Goal: Check status: Check status

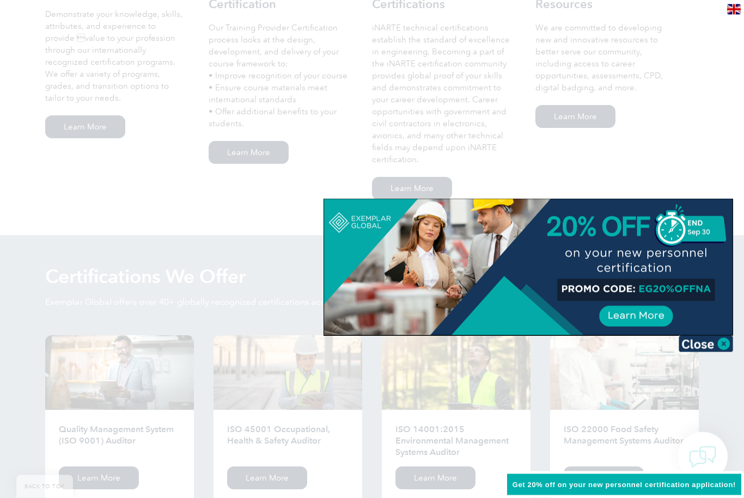
scroll to position [846, 0]
click at [709, 351] on img at bounding box center [705, 344] width 54 height 16
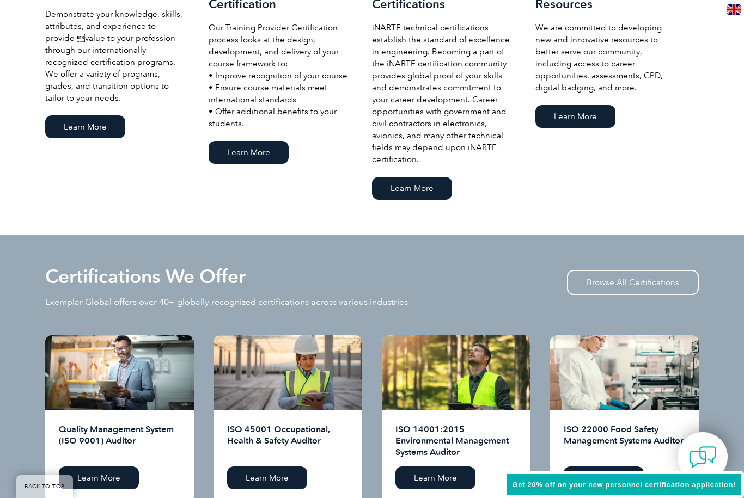
click at [609, 286] on link "Browse All Certifications" at bounding box center [633, 282] width 132 height 25
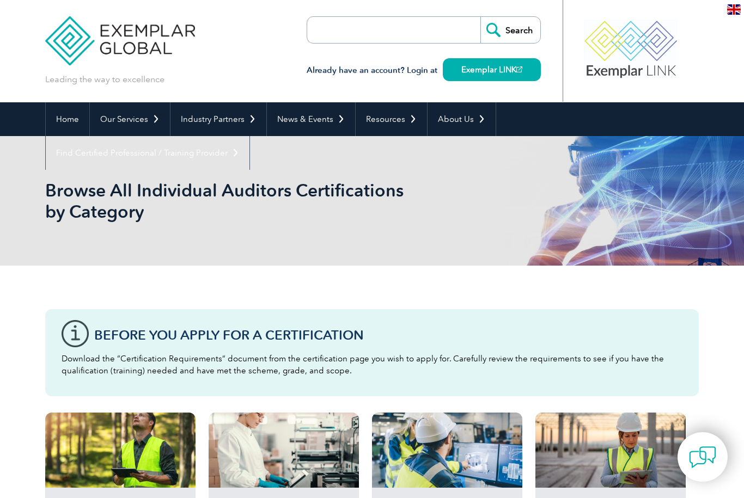
click at [350, 32] on input "search" at bounding box center [369, 30] width 114 height 26
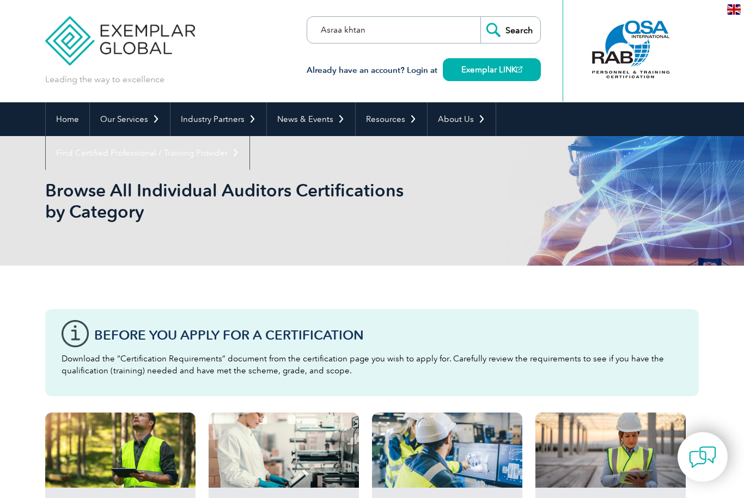
type input "Asraa khtan"
click at [510, 30] on input "Search" at bounding box center [510, 30] width 60 height 26
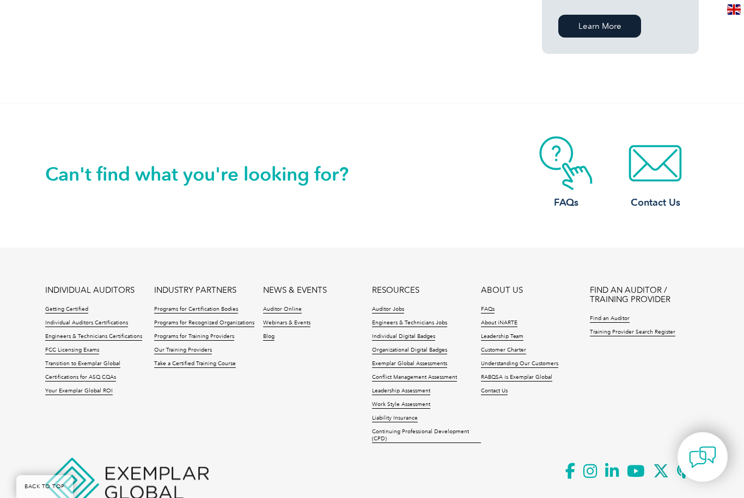
scroll to position [870, 0]
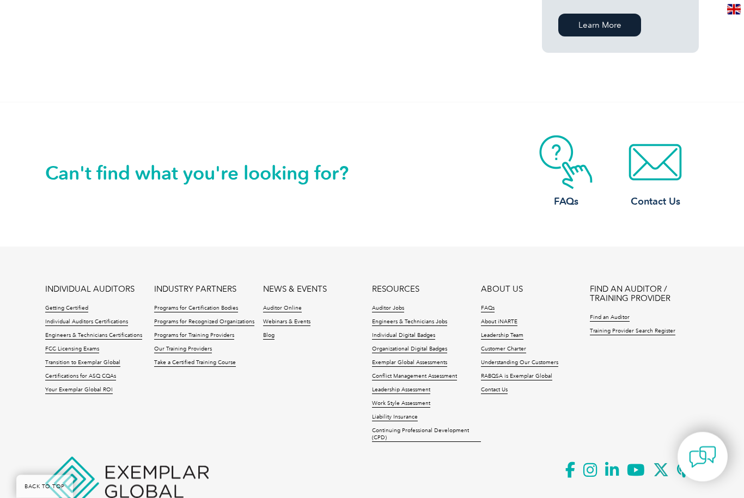
click at [75, 305] on link "Getting Certified" at bounding box center [66, 309] width 43 height 8
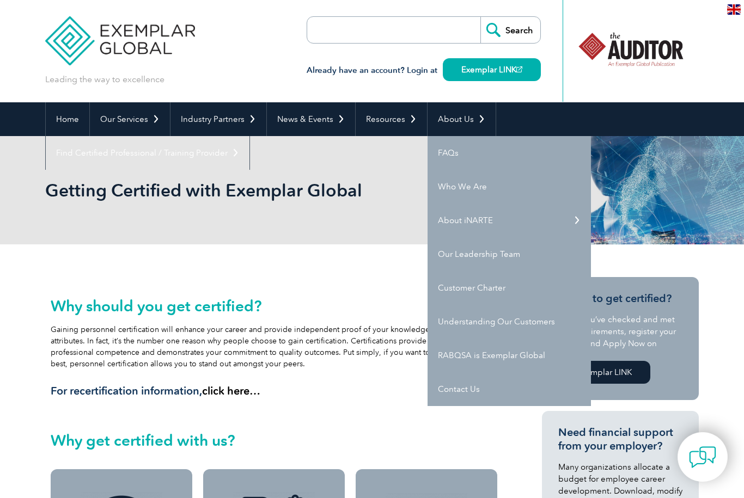
click at [449, 154] on link "FAQs" at bounding box center [508, 153] width 163 height 34
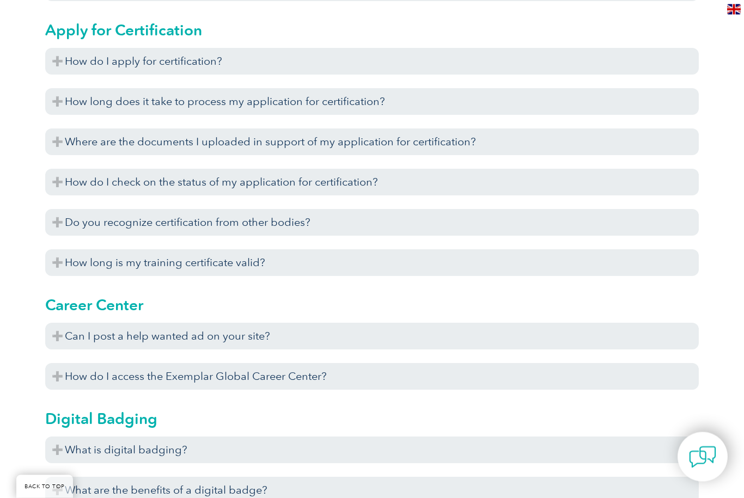
scroll to position [619, 0]
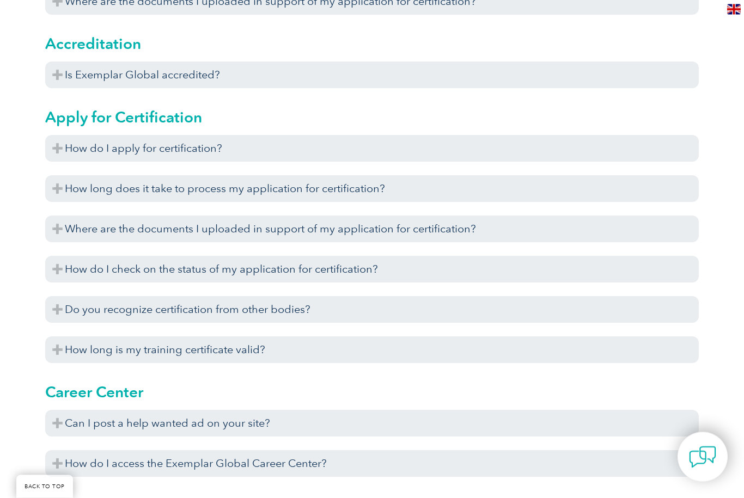
click at [444, 273] on h3 "How do I check on the status of my application for certification?" at bounding box center [371, 269] width 653 height 27
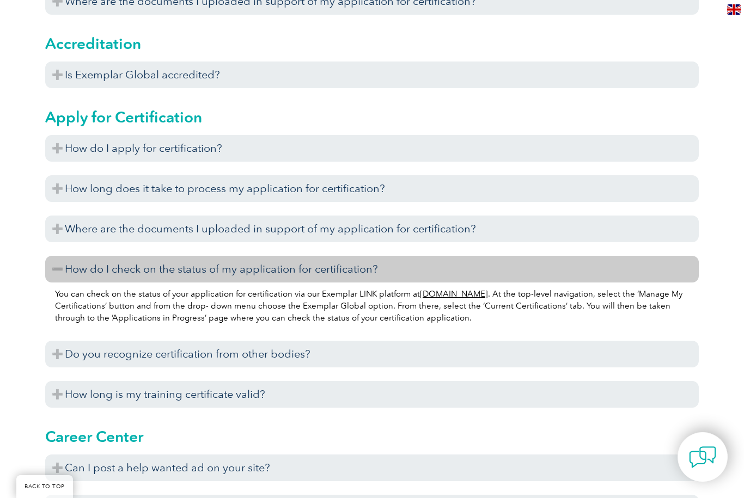
click at [455, 299] on link "www.exemplarlink.org" at bounding box center [454, 294] width 68 height 10
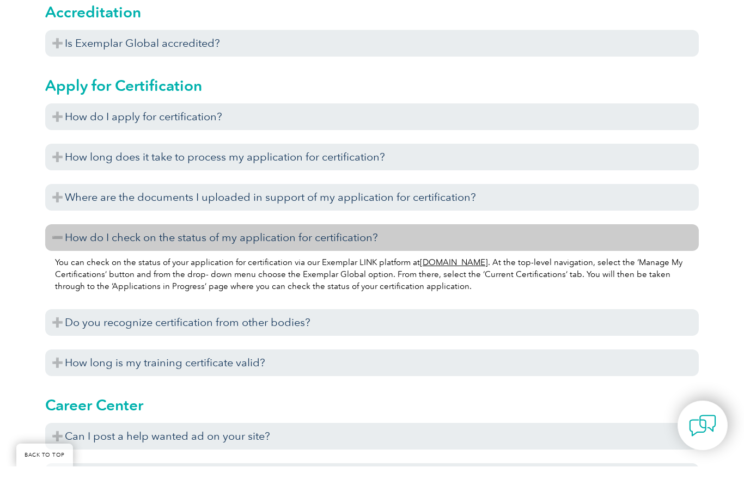
scroll to position [568, 0]
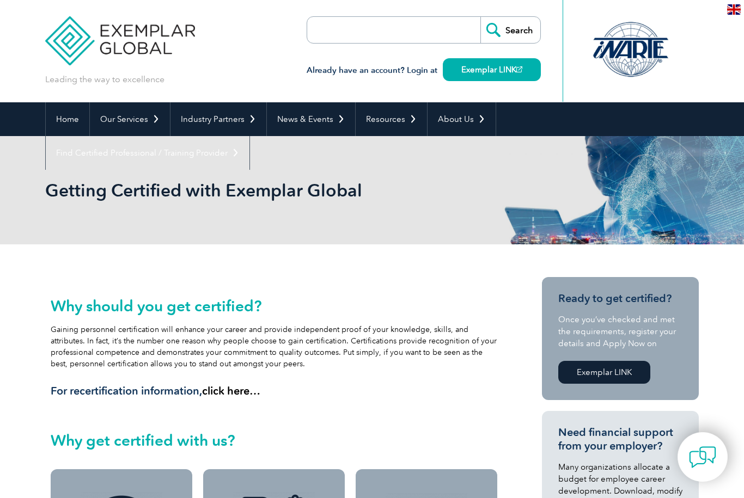
click at [67, 119] on link "Home" at bounding box center [68, 119] width 44 height 34
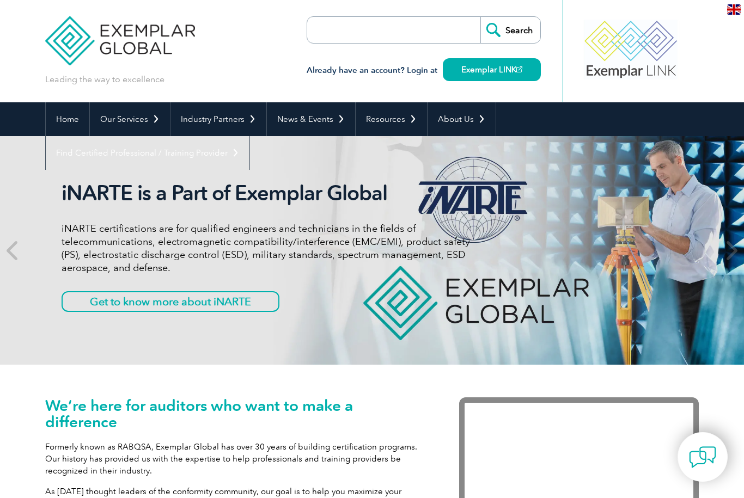
click at [410, 77] on h3 "Already have an account? Login at Exemplar LINK" at bounding box center [423, 71] width 234 height 14
click at [477, 70] on link "Exemplar LINK" at bounding box center [492, 69] width 98 height 23
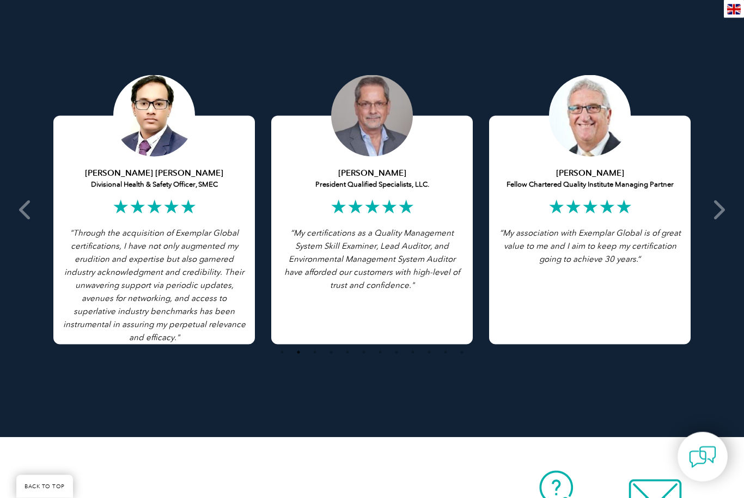
scroll to position [2109, 0]
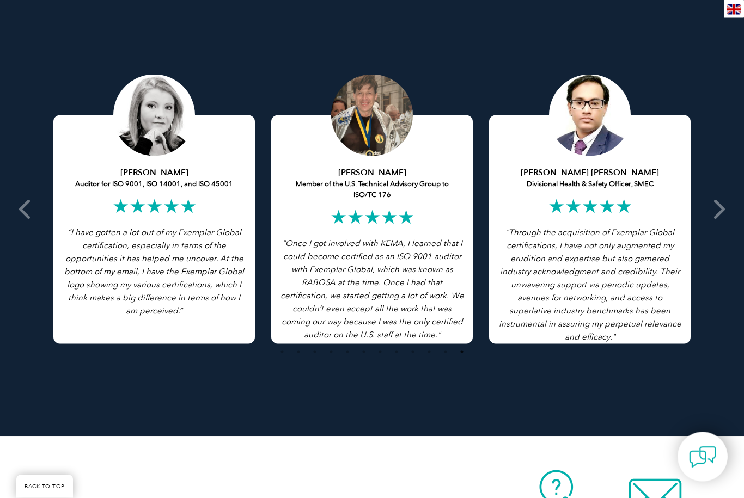
click at [711, 210] on icon at bounding box center [718, 210] width 14 height 0
click at [725, 217] on span at bounding box center [717, 210] width 27 height 378
click at [717, 210] on icon at bounding box center [718, 210] width 14 height 0
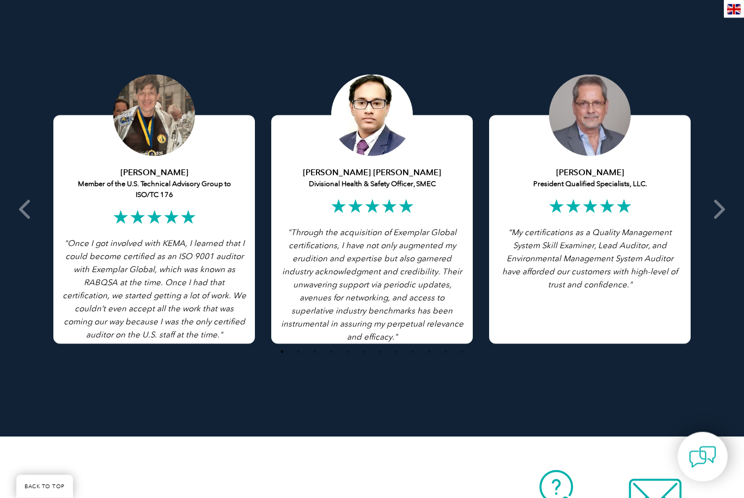
click at [14, 222] on span at bounding box center [26, 210] width 27 height 378
click at [24, 225] on span at bounding box center [26, 210] width 27 height 378
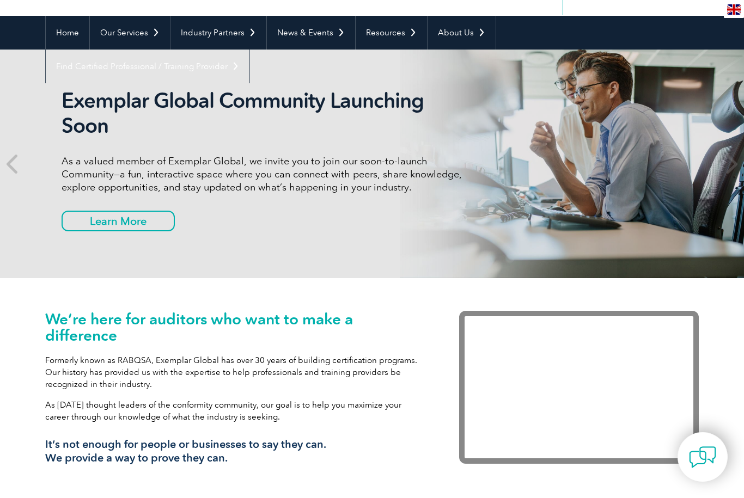
scroll to position [0, 0]
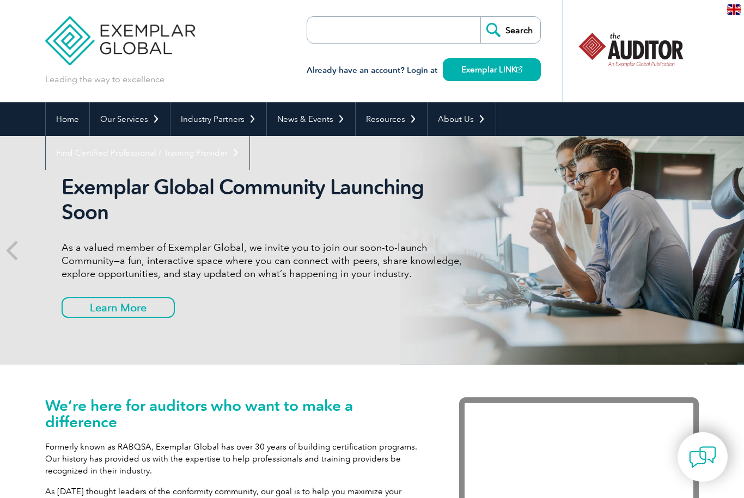
click at [374, 28] on input "search" at bounding box center [369, 30] width 114 height 26
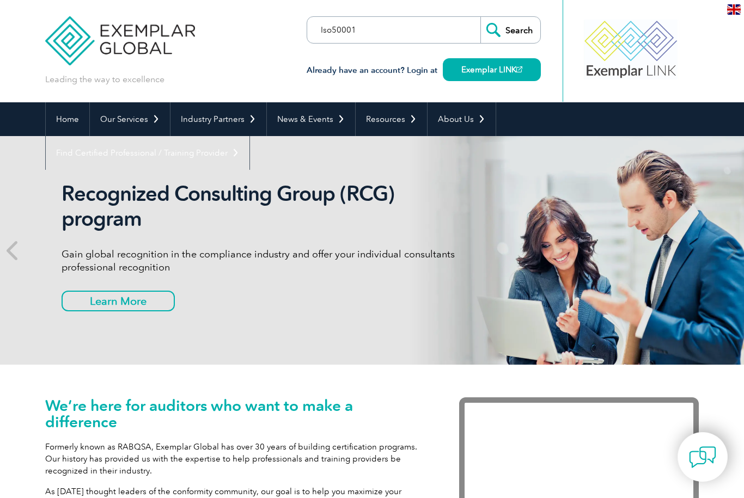
type input "Iso50001"
click at [510, 30] on input "Search" at bounding box center [510, 30] width 60 height 26
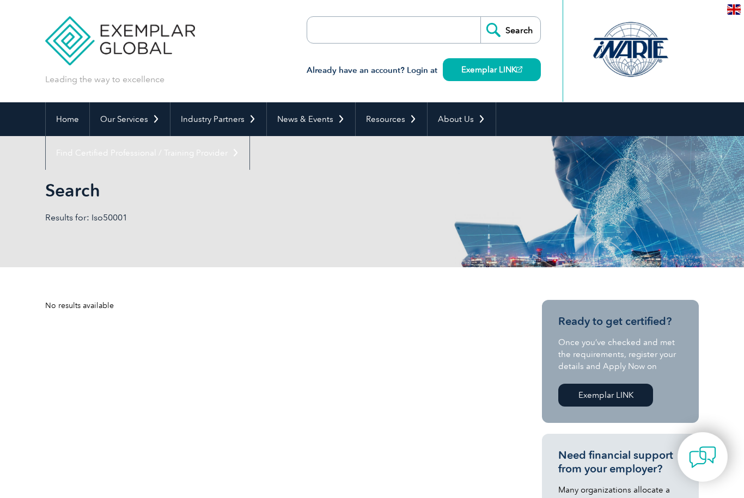
scroll to position [-2, 0]
click at [410, 29] on input "search" at bounding box center [369, 30] width 114 height 26
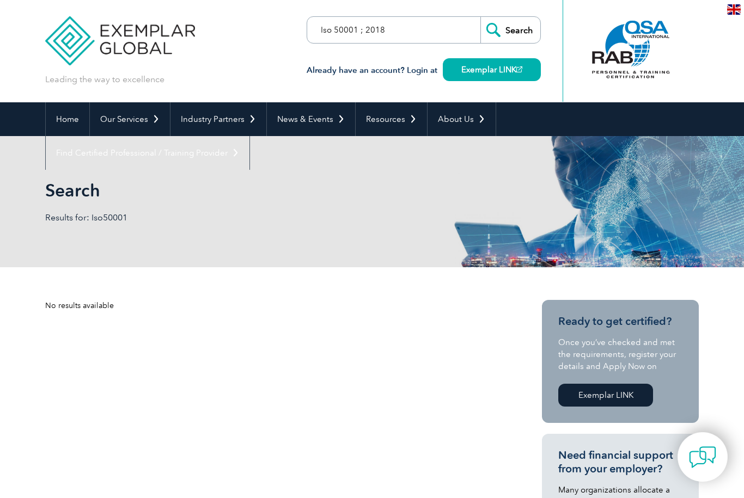
type input "Iso 50001 ; 2018"
click at [510, 30] on input "Search" at bounding box center [510, 30] width 60 height 26
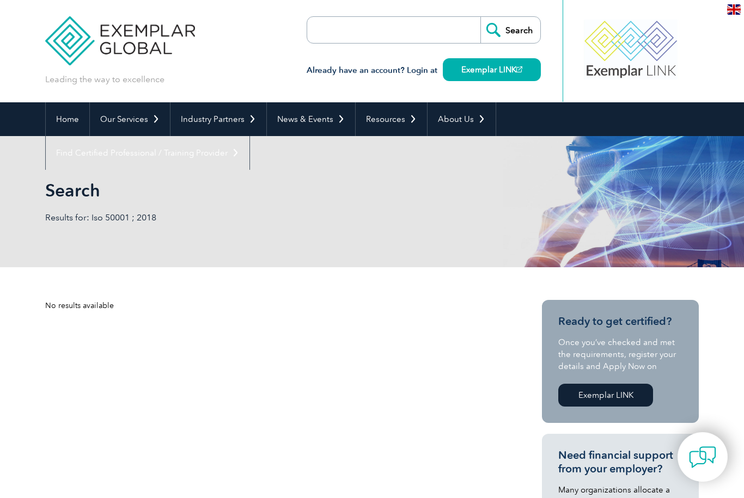
click at [373, 35] on input "search" at bounding box center [369, 30] width 114 height 26
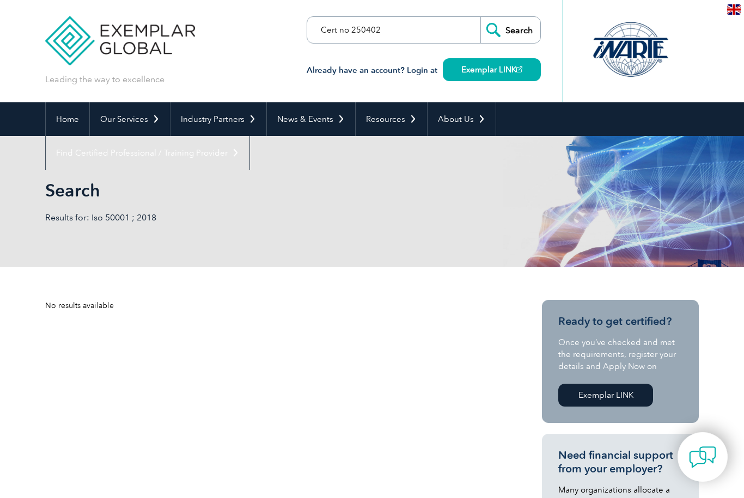
type input "Cert no 250402"
click at [510, 30] on input "Search" at bounding box center [510, 30] width 60 height 26
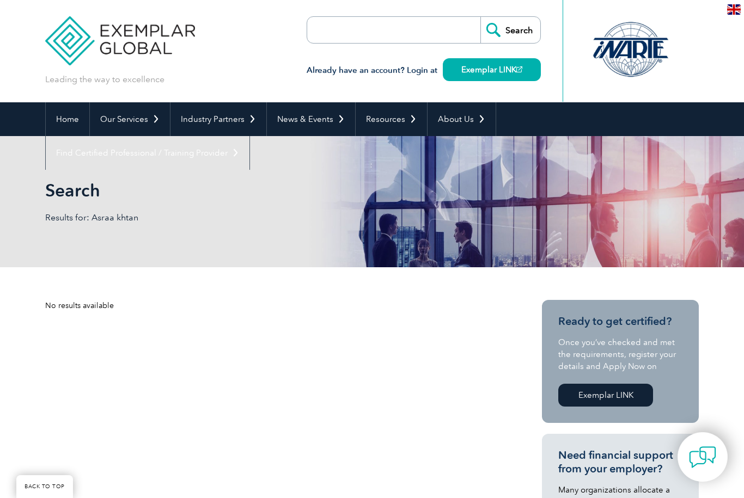
scroll to position [907, 0]
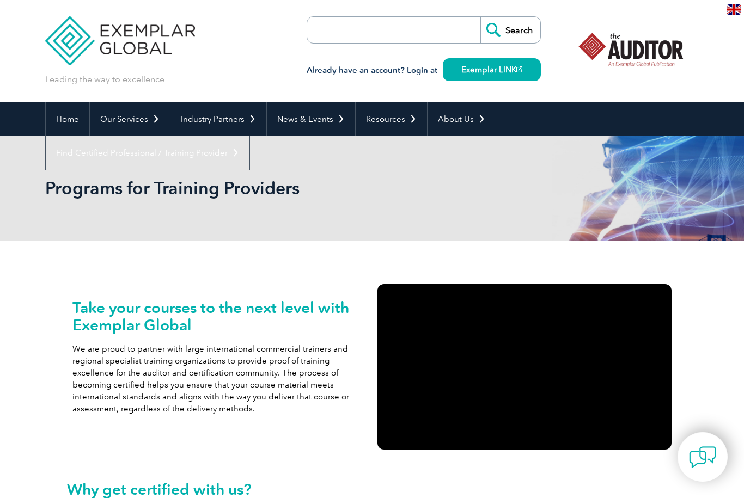
click at [391, 219] on div "Programs for Training Providers" at bounding box center [371, 188] width 653 height 105
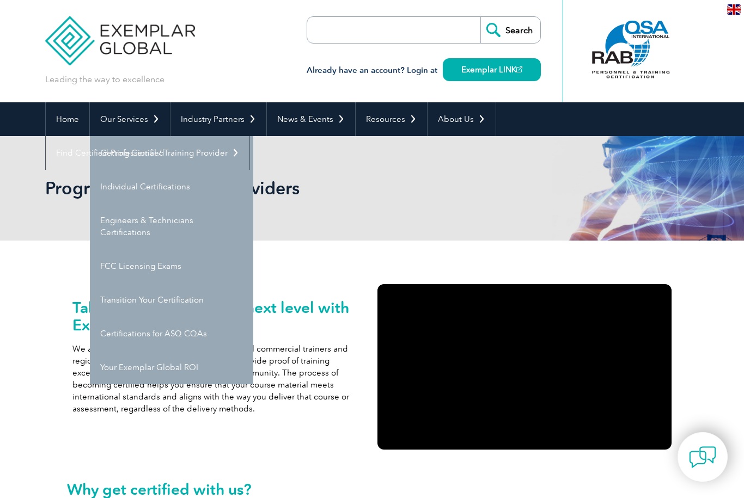
click at [157, 156] on link "Getting Certified" at bounding box center [171, 153] width 163 height 34
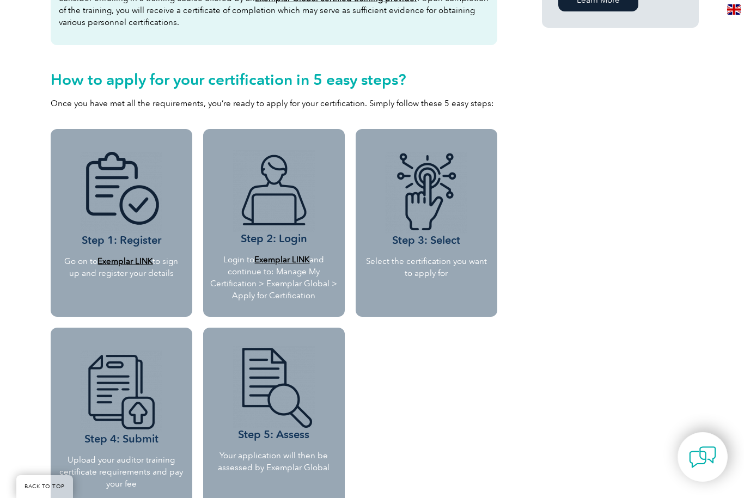
scroll to position [873, 0]
click at [134, 263] on b "Exemplar LINK" at bounding box center [124, 262] width 55 height 10
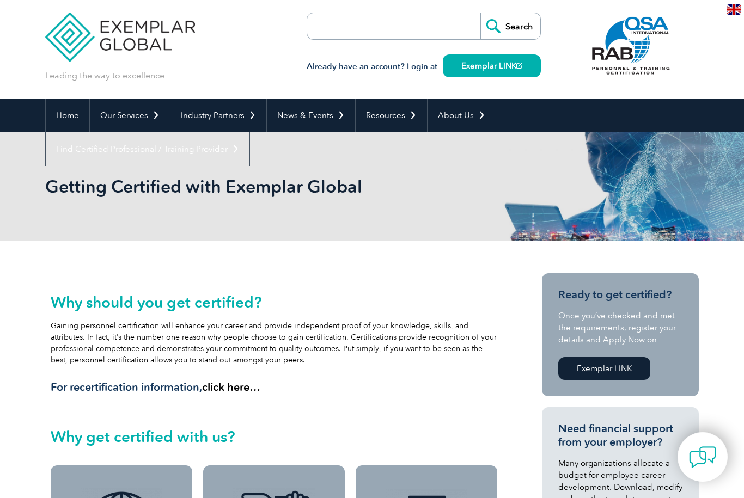
scroll to position [0, 0]
